Goal: Task Accomplishment & Management: Understand process/instructions

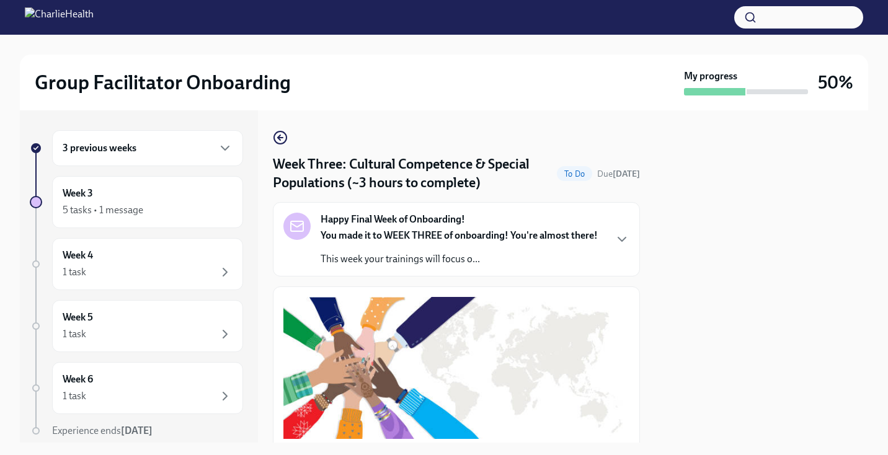
scroll to position [936, 0]
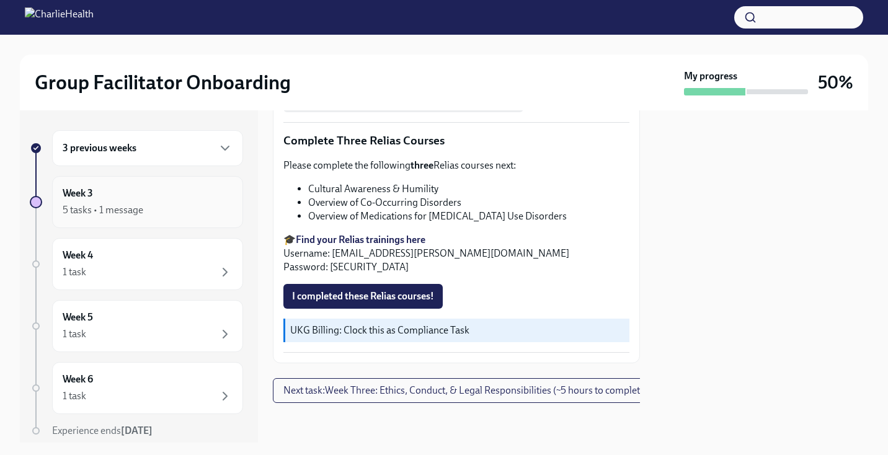
click at [145, 201] on div "Week 3 5 tasks • 1 message" at bounding box center [148, 202] width 170 height 31
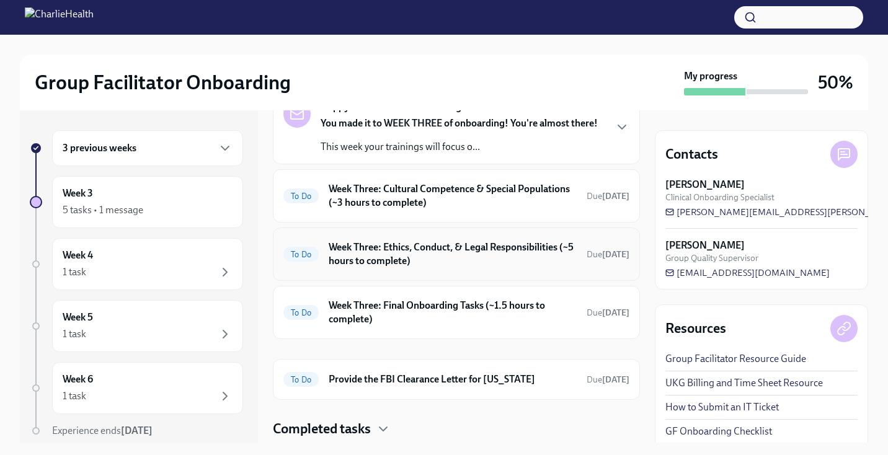
scroll to position [95, 0]
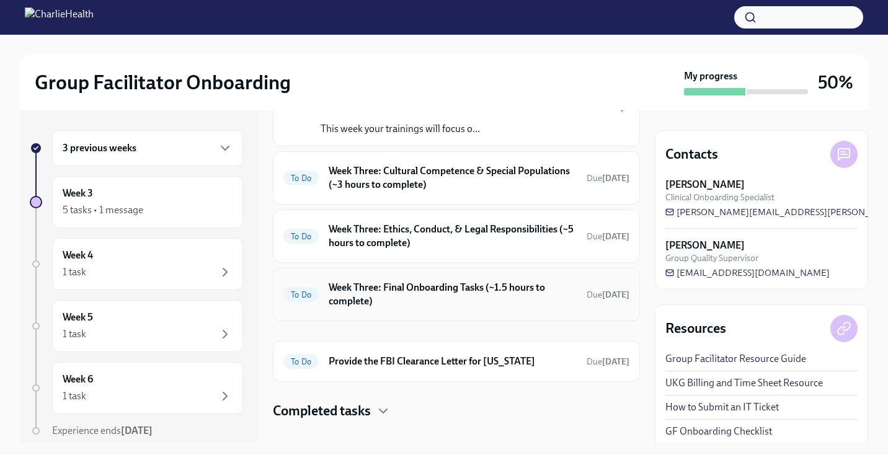
click at [455, 295] on h6 "Week Three: Final Onboarding Tasks (~1.5 hours to complete)" at bounding box center [453, 294] width 248 height 27
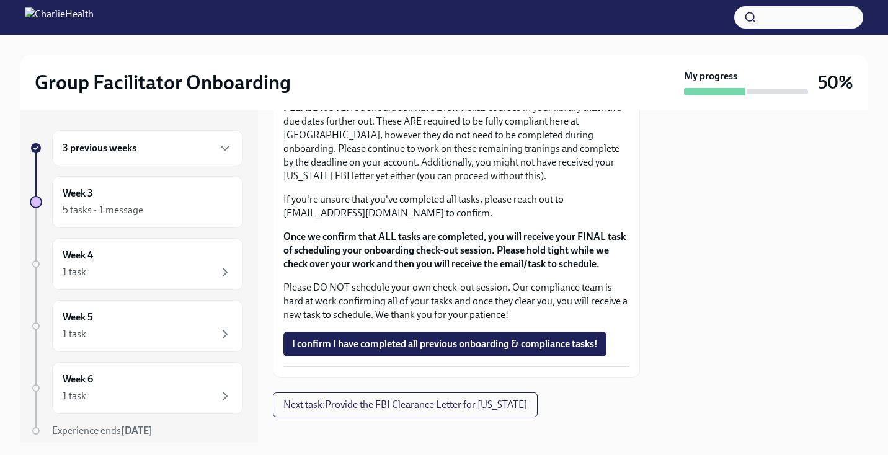
scroll to position [1104, 0]
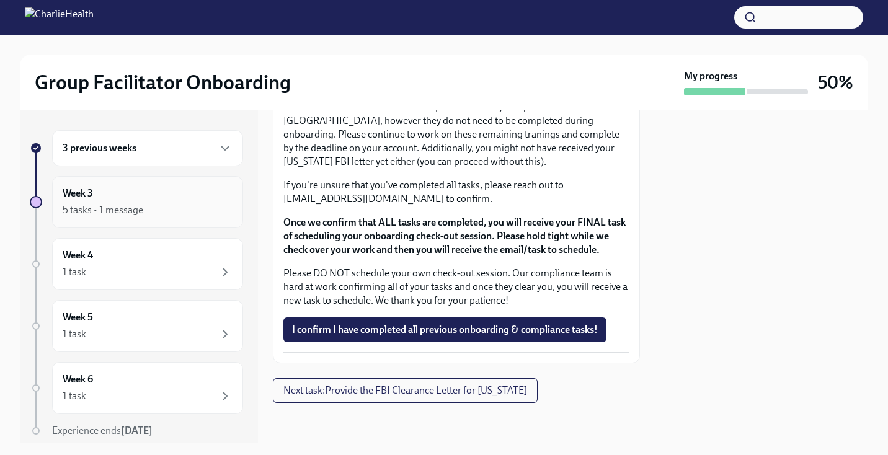
click at [89, 202] on div "Week 3 5 tasks • 1 message" at bounding box center [148, 202] width 170 height 31
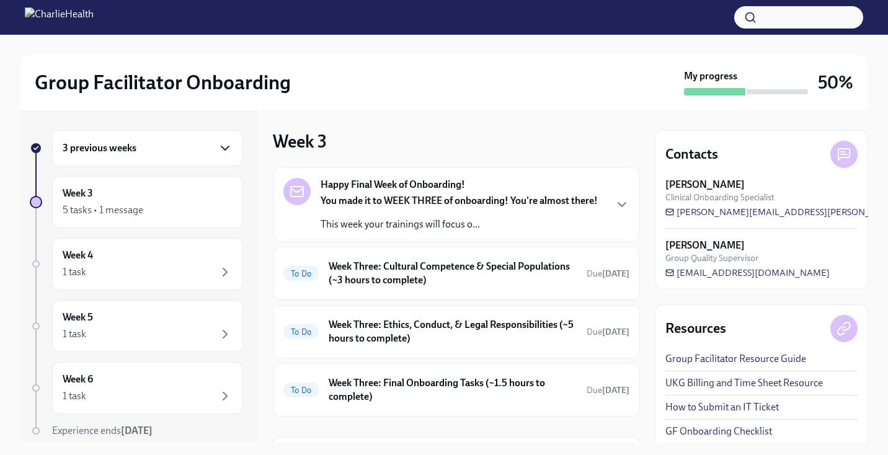
click at [228, 143] on icon "button" at bounding box center [225, 148] width 15 height 15
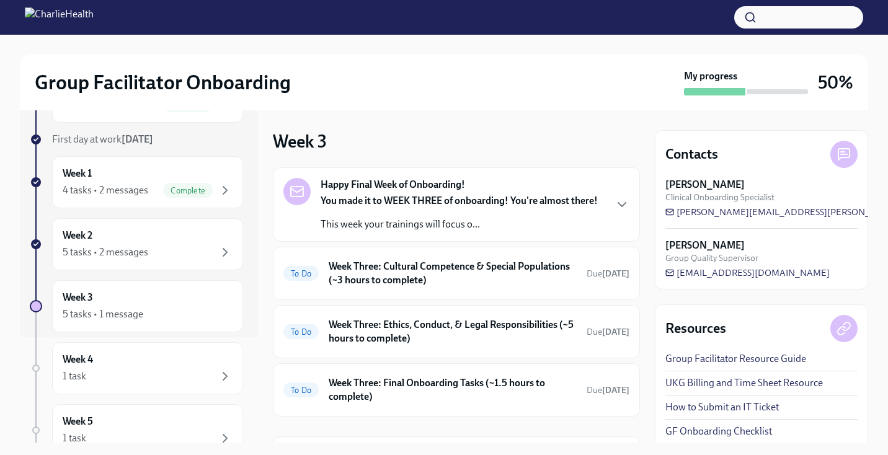
scroll to position [106, 0]
click at [211, 254] on div "5 tasks • 2 messages" at bounding box center [148, 251] width 170 height 15
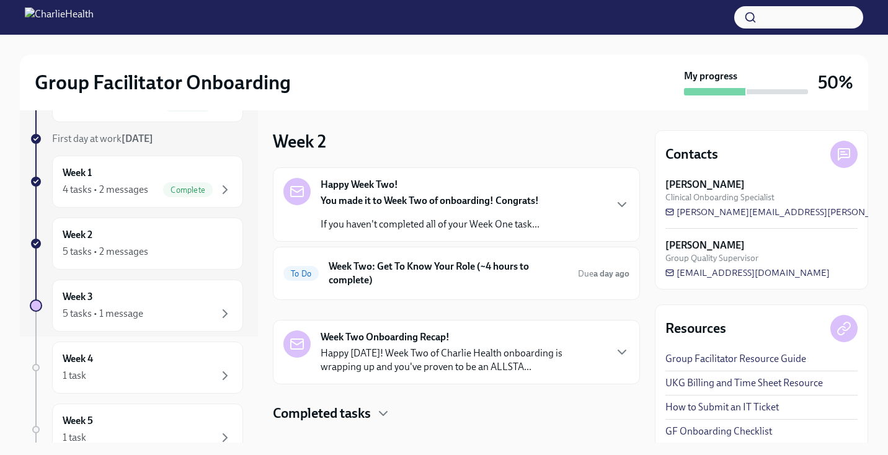
scroll to position [20, 0]
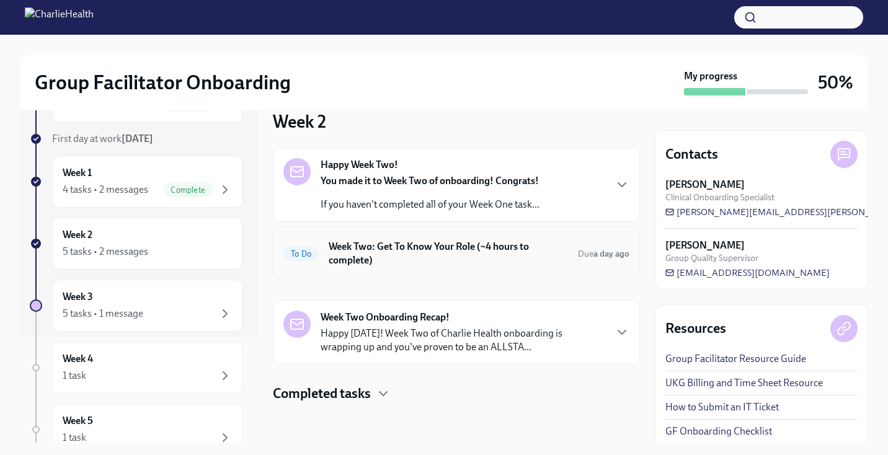
click at [470, 251] on h6 "Week Two: Get To Know Your Role (~4 hours to complete)" at bounding box center [448, 253] width 239 height 27
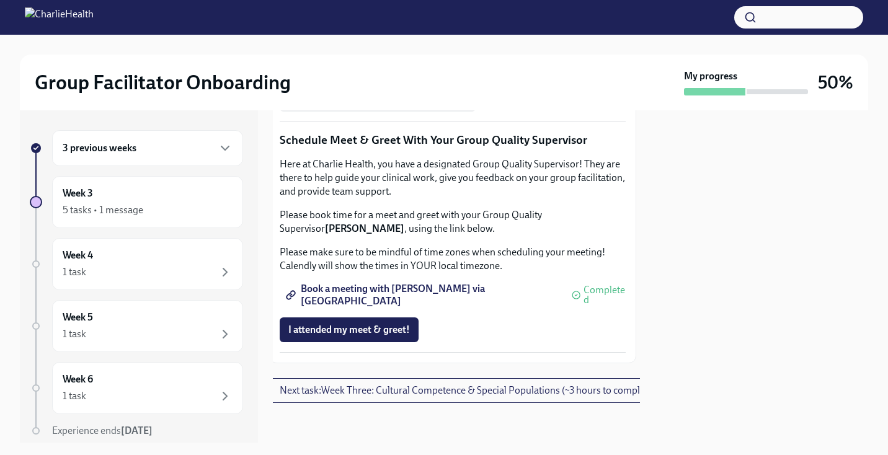
scroll to position [1267, 4]
click at [172, 217] on div "5 tasks • 1 message" at bounding box center [148, 210] width 170 height 15
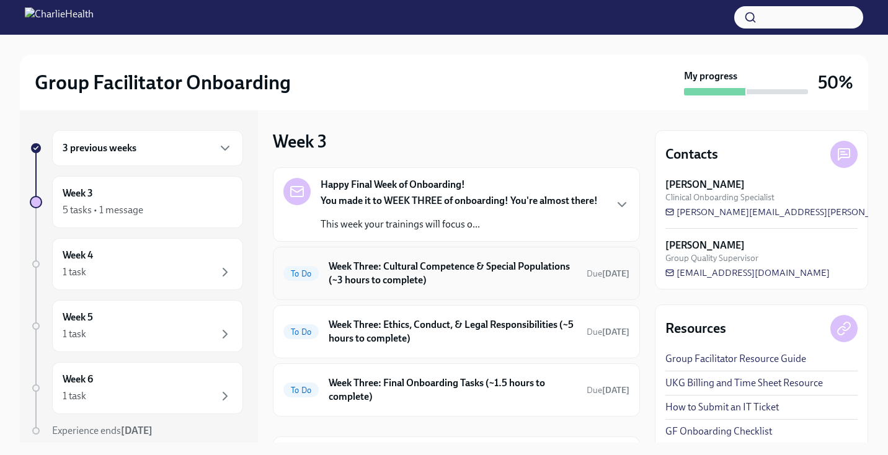
click at [392, 280] on h6 "Week Three: Cultural Competence & Special Populations (~3 hours to complete)" at bounding box center [453, 273] width 248 height 27
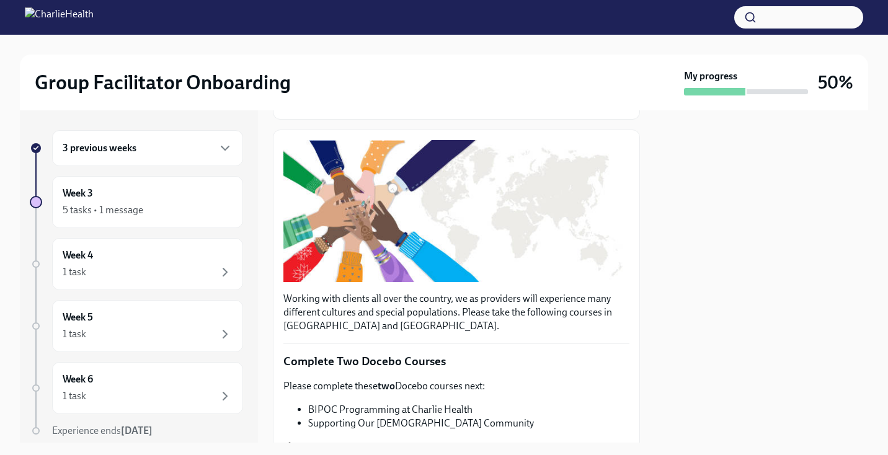
scroll to position [158, 0]
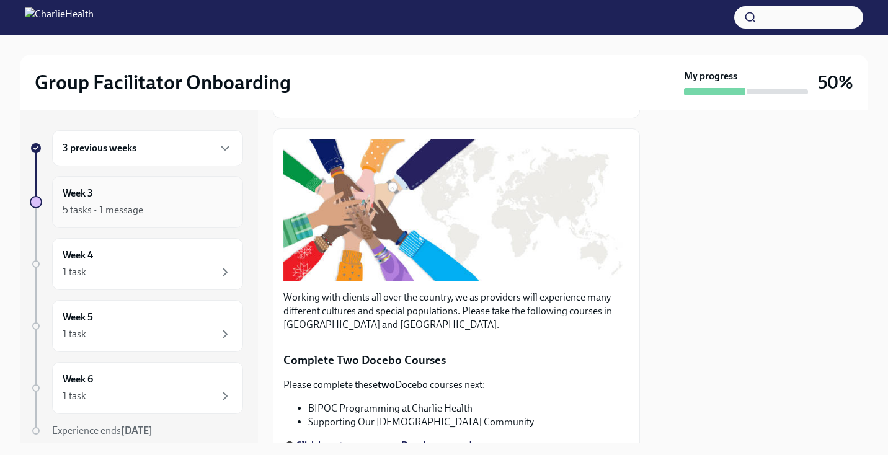
click at [129, 196] on div "Week 3 5 tasks • 1 message" at bounding box center [148, 202] width 170 height 31
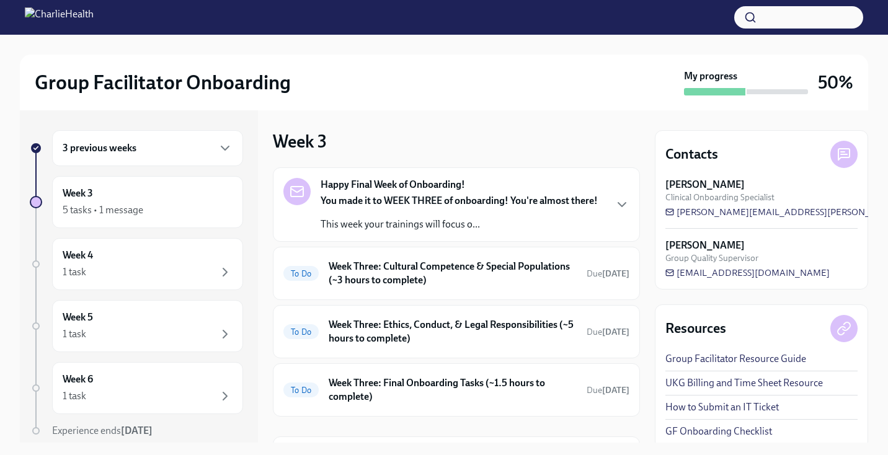
click at [155, 158] on div "3 previous weeks" at bounding box center [147, 148] width 191 height 36
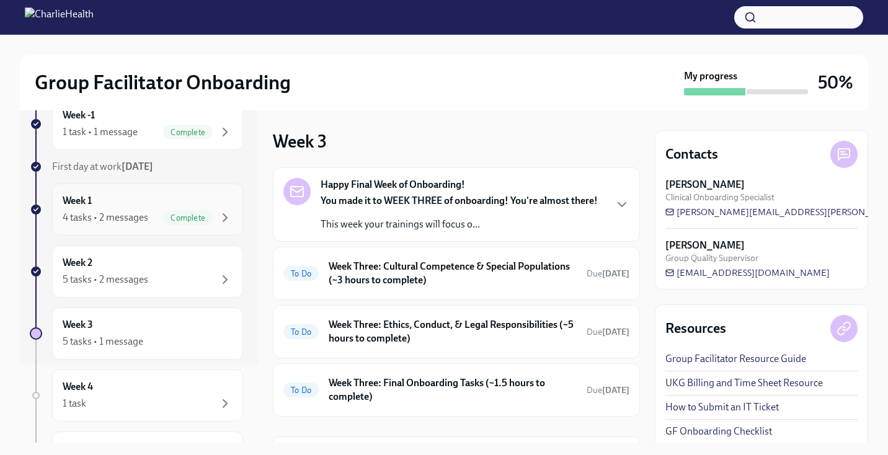
scroll to position [79, 0]
click at [157, 266] on div "Week 2 5 tasks • 2 messages" at bounding box center [148, 270] width 170 height 31
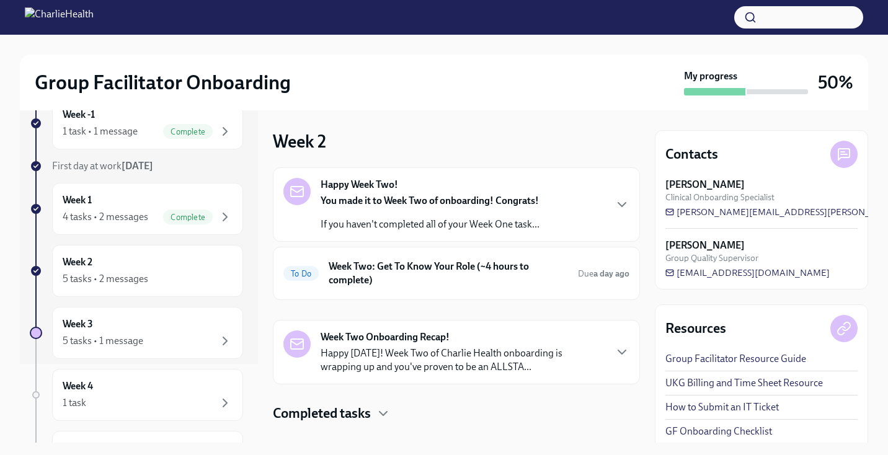
scroll to position [20, 0]
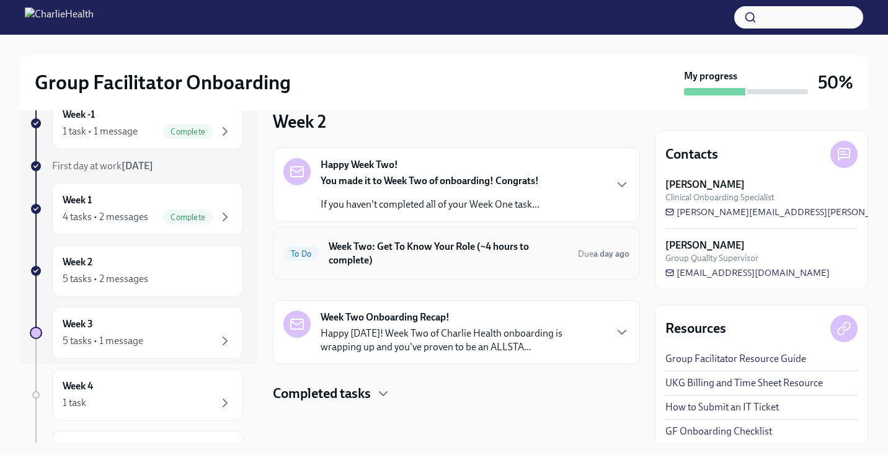
click at [459, 265] on h6 "Week Two: Get To Know Your Role (~4 hours to complete)" at bounding box center [448, 253] width 239 height 27
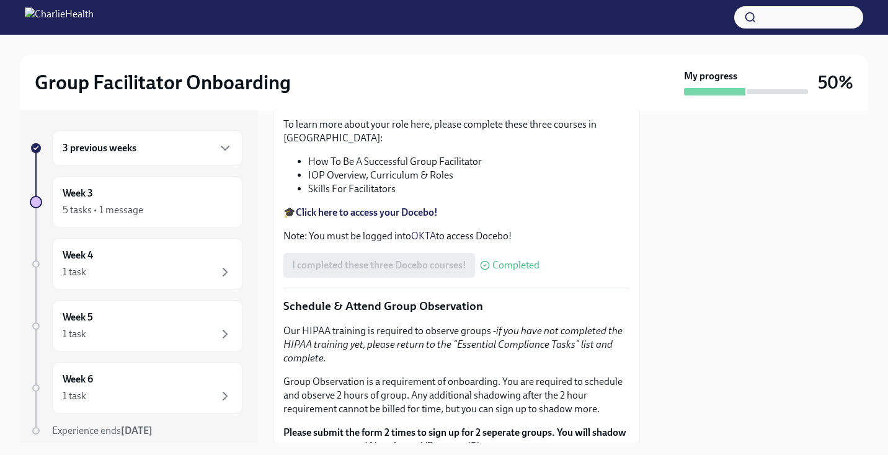
scroll to position [472, 0]
